Goal: Task Accomplishment & Management: Manage account settings

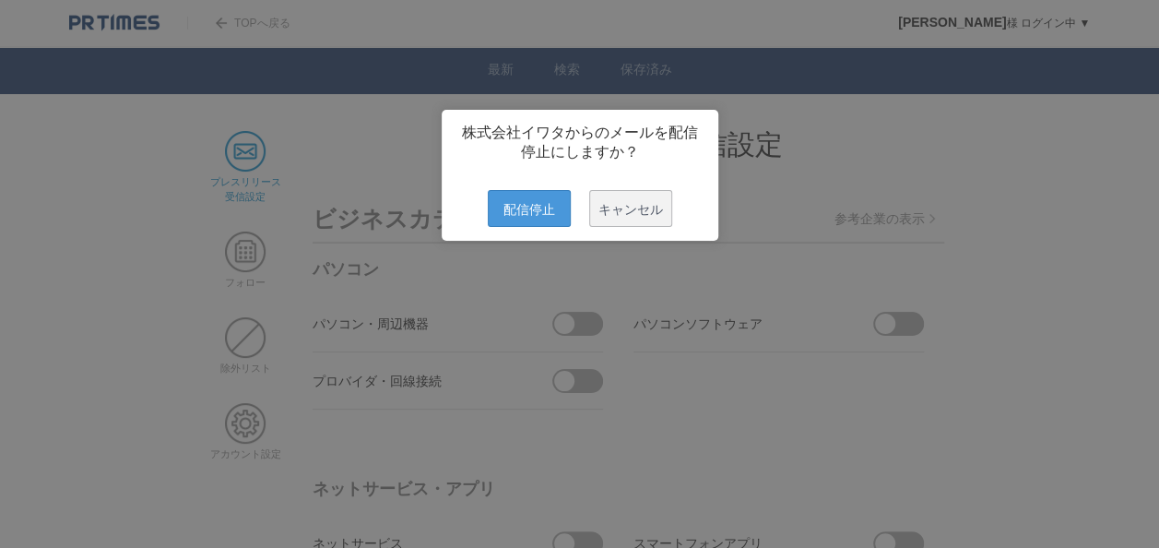
click at [546, 219] on span "配信停止" at bounding box center [529, 208] width 83 height 37
click at [548, 216] on span "配信停止" at bounding box center [529, 208] width 83 height 37
